Goal: Task Accomplishment & Management: Complete application form

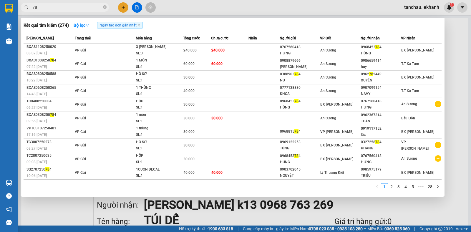
type input "7"
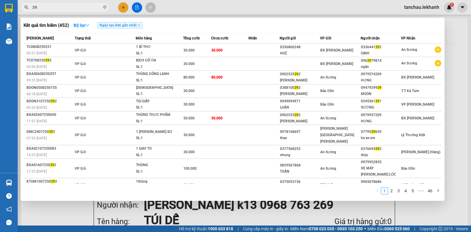
type input "3"
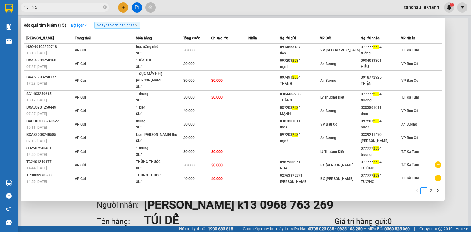
type input "2"
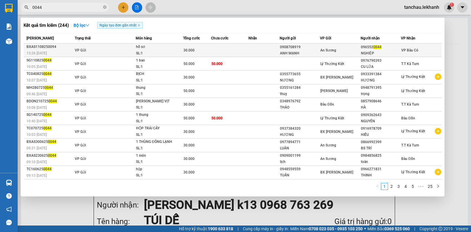
type input "0044"
click at [246, 51] on td at bounding box center [229, 51] width 37 height 14
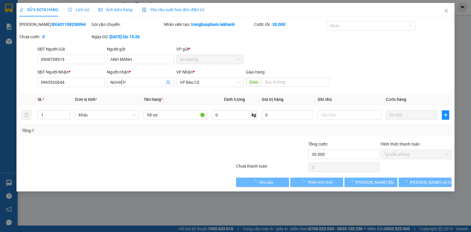
type input "0908708919"
type input "ANH MẠNH"
type input "0965520044"
type input "NGHIỆP"
type input "30.000"
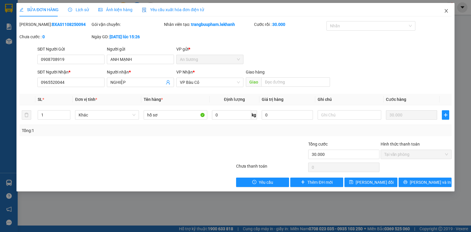
click at [446, 12] on icon "close" at bounding box center [446, 11] width 5 height 5
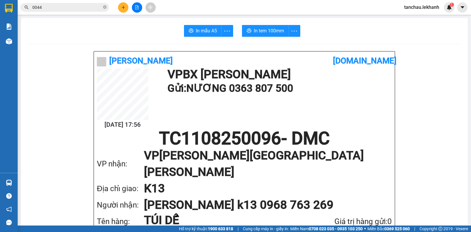
click at [53, 7] on input "0044" at bounding box center [66, 7] width 69 height 6
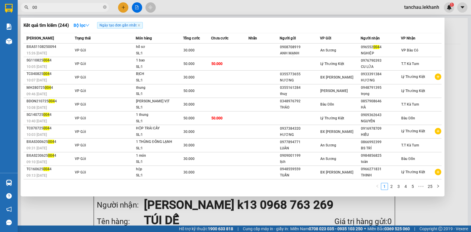
type input "0"
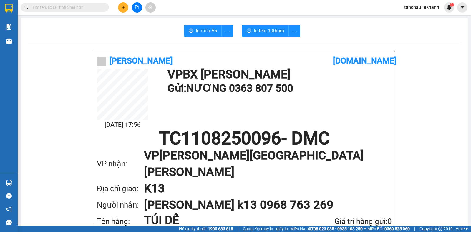
drag, startPoint x: 76, startPoint y: 43, endPoint x: 220, endPoint y: 218, distance: 226.8
click at [80, 1] on div "Kết quả [PERSON_NAME] ( 244 ) Bộ lọc Ngày tạo [PERSON_NAME] nhất Mã ĐH Trạng th…" at bounding box center [235, 7] width 471 height 15
click at [84, 10] on input "text" at bounding box center [66, 7] width 69 height 6
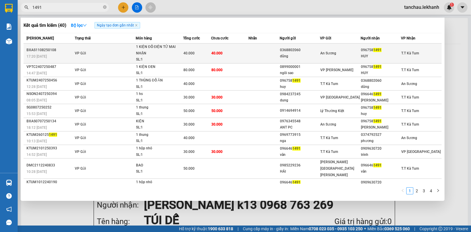
type input "1491"
click at [302, 62] on td "0368802060 [PERSON_NAME]" at bounding box center [300, 54] width 41 height 20
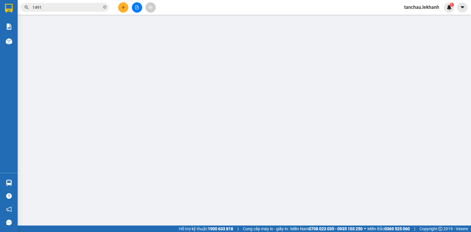
type input "0368802060"
type input "dũng"
type input "0967581491"
type input "HUY"
type input "40.000"
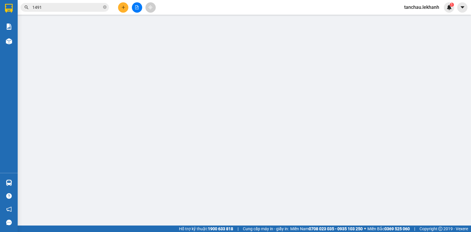
type input "40.000"
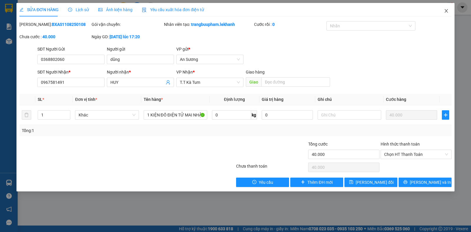
click at [446, 11] on icon "close" at bounding box center [446, 11] width 3 height 4
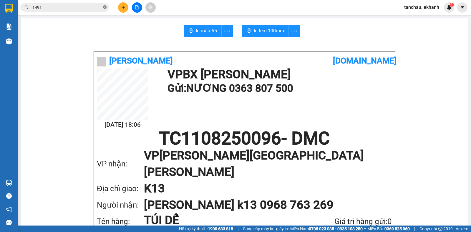
click at [105, 6] on icon "close-circle" at bounding box center [105, 7] width 4 height 4
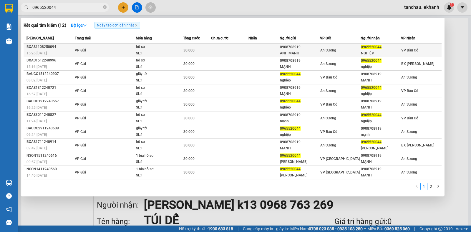
type input "0965520044"
click at [115, 51] on td "VP Gửi" at bounding box center [104, 51] width 62 height 14
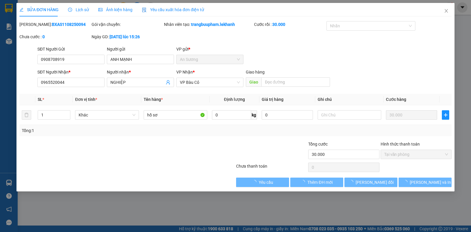
type input "0908708919"
type input "ANH MẠNH"
type input "0965520044"
type input "NGHIỆP"
type input "30.000"
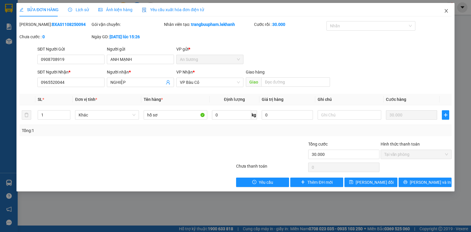
click at [444, 11] on span "Close" at bounding box center [446, 11] width 16 height 16
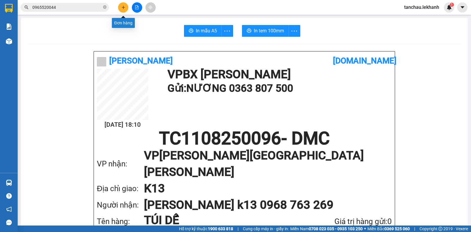
click at [123, 6] on icon "plus" at bounding box center [123, 7] width 4 height 4
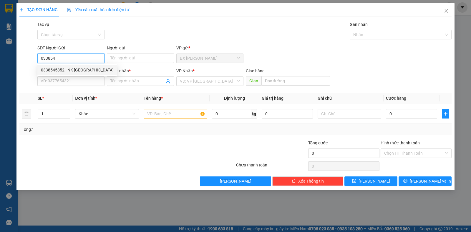
click at [86, 71] on div "0338545852 - NK [GEOGRAPHIC_DATA]" at bounding box center [77, 70] width 73 height 6
type input "0338545852"
type input "NK VIỆT MỸ"
type input "0976810459"
type input "LAB PHÚC HÂN"
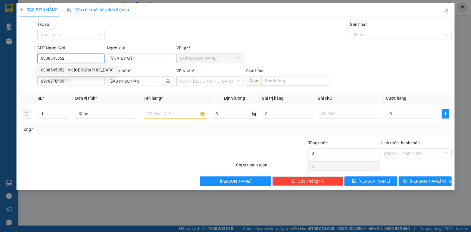
type input "30.000"
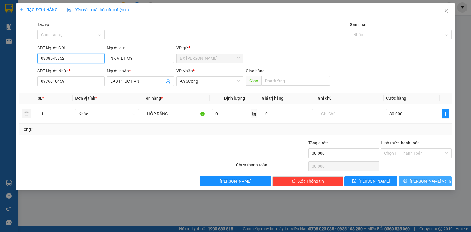
type input "0338545852"
click at [409, 180] on button "[PERSON_NAME] và In" at bounding box center [425, 181] width 53 height 9
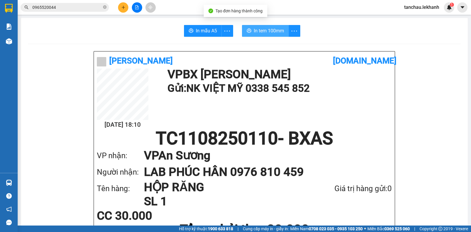
click at [257, 28] on span "In tem 100mm" at bounding box center [269, 30] width 30 height 7
